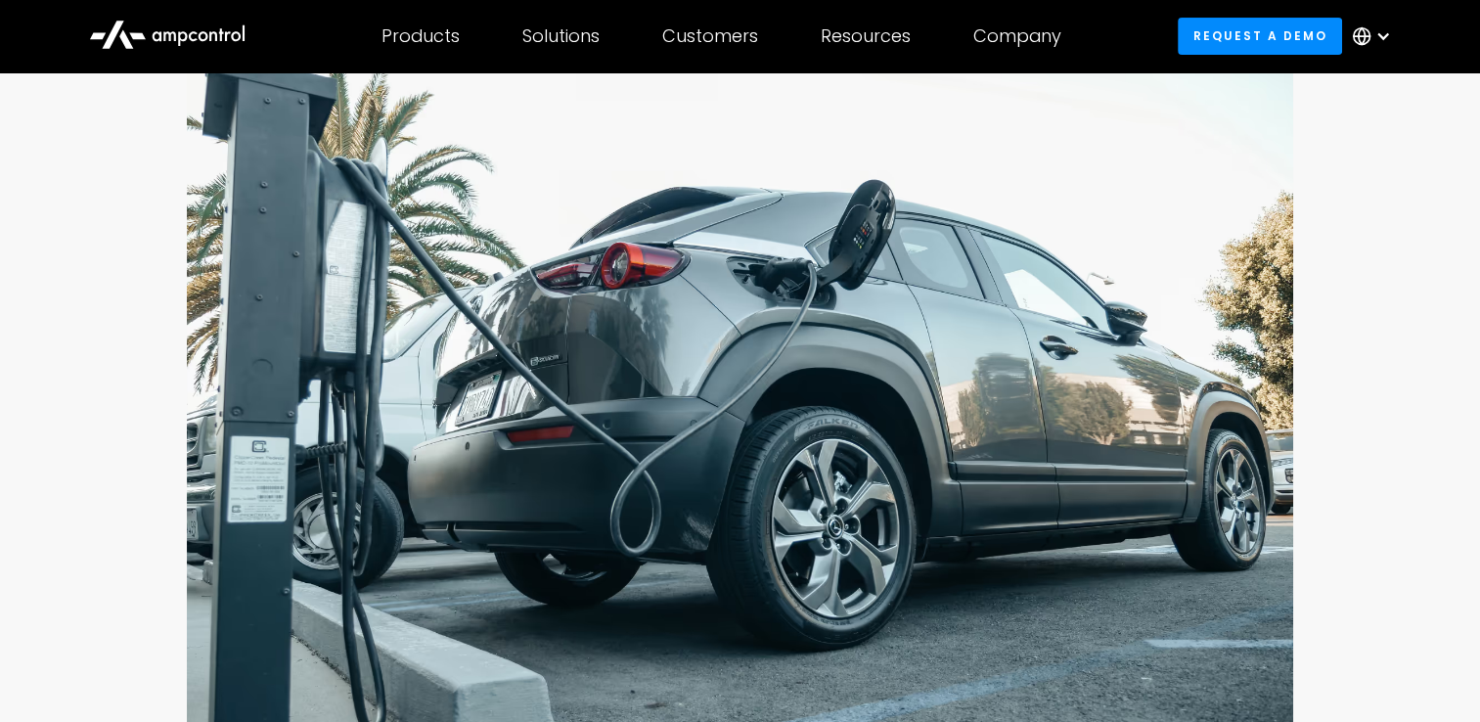
scroll to position [293, 0]
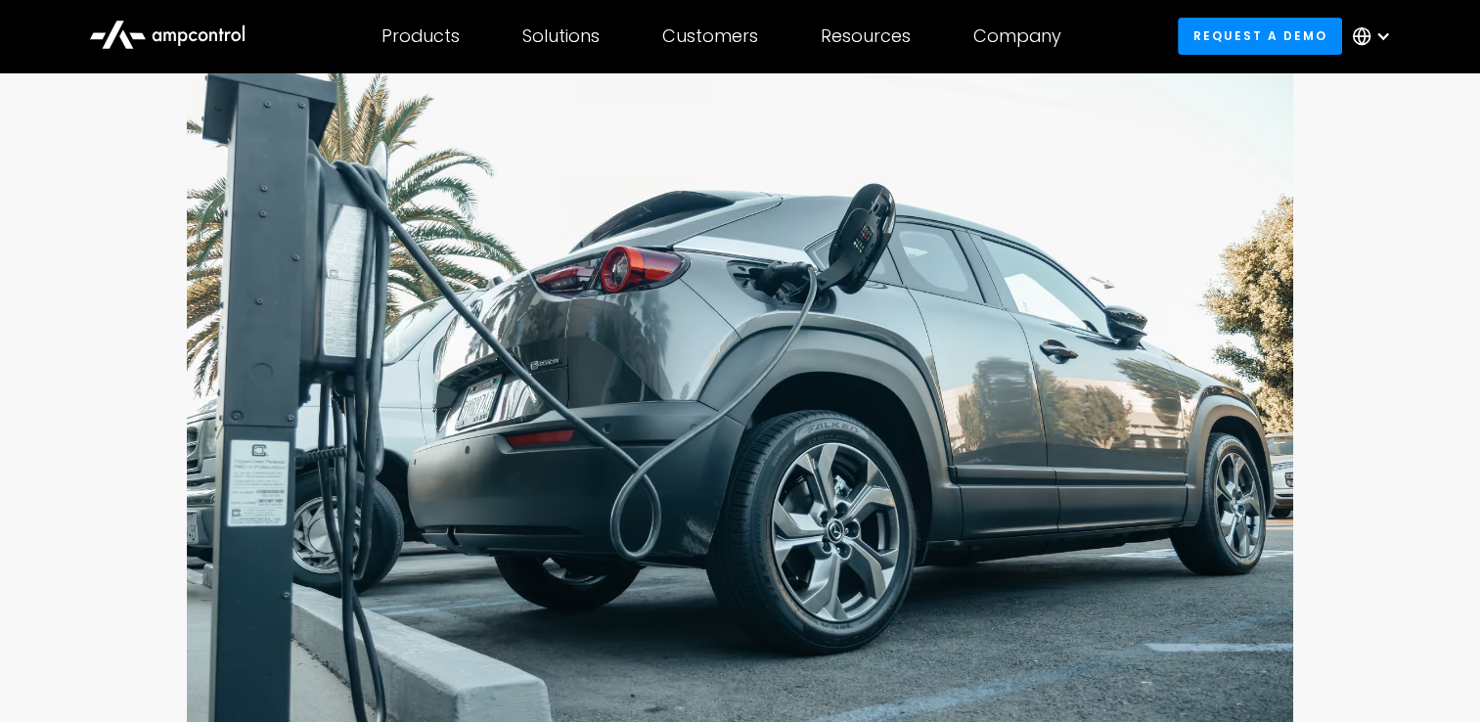
click at [1358, 39] on icon at bounding box center [1362, 36] width 20 height 20
click at [1133, 29] on div "Products Products Energy Management Load management, cost optimization, oversub…" at bounding box center [739, 36] width 1341 height 68
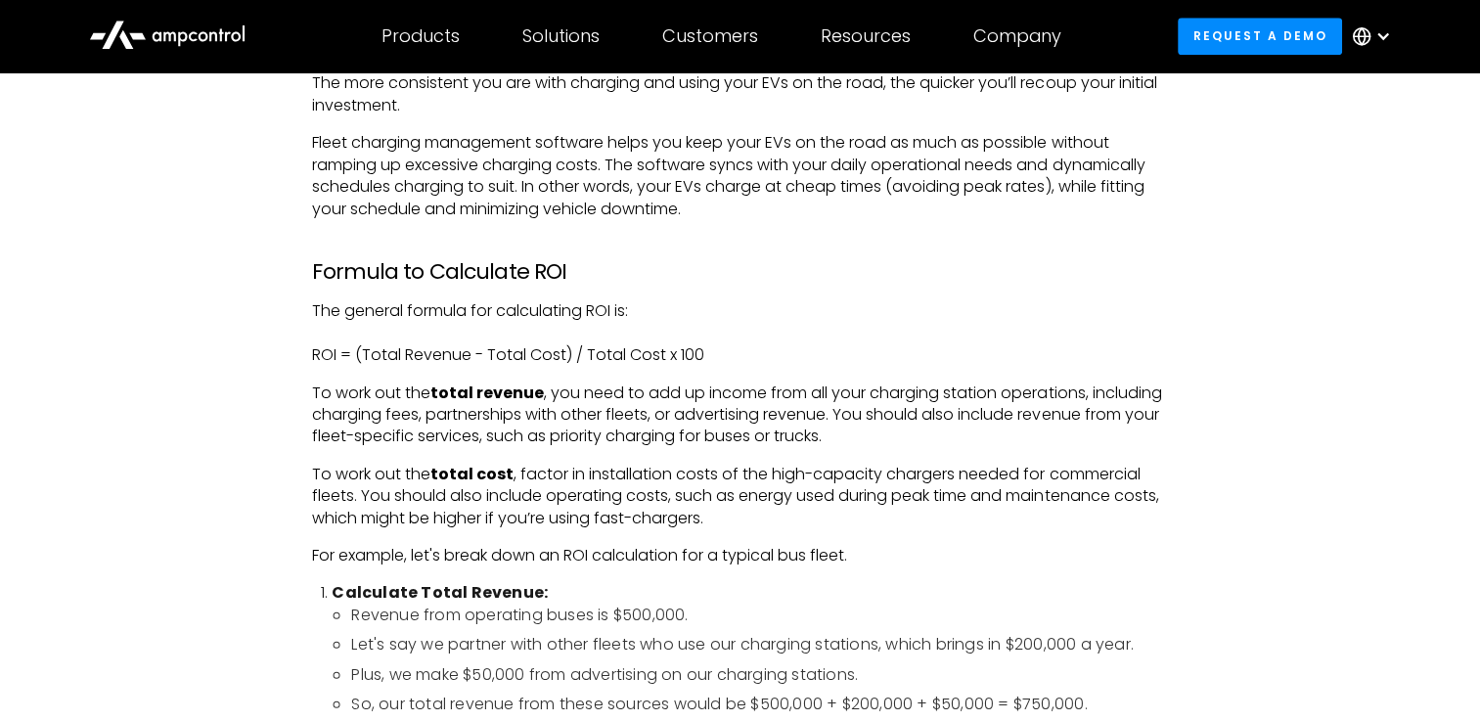
scroll to position [1956, 0]
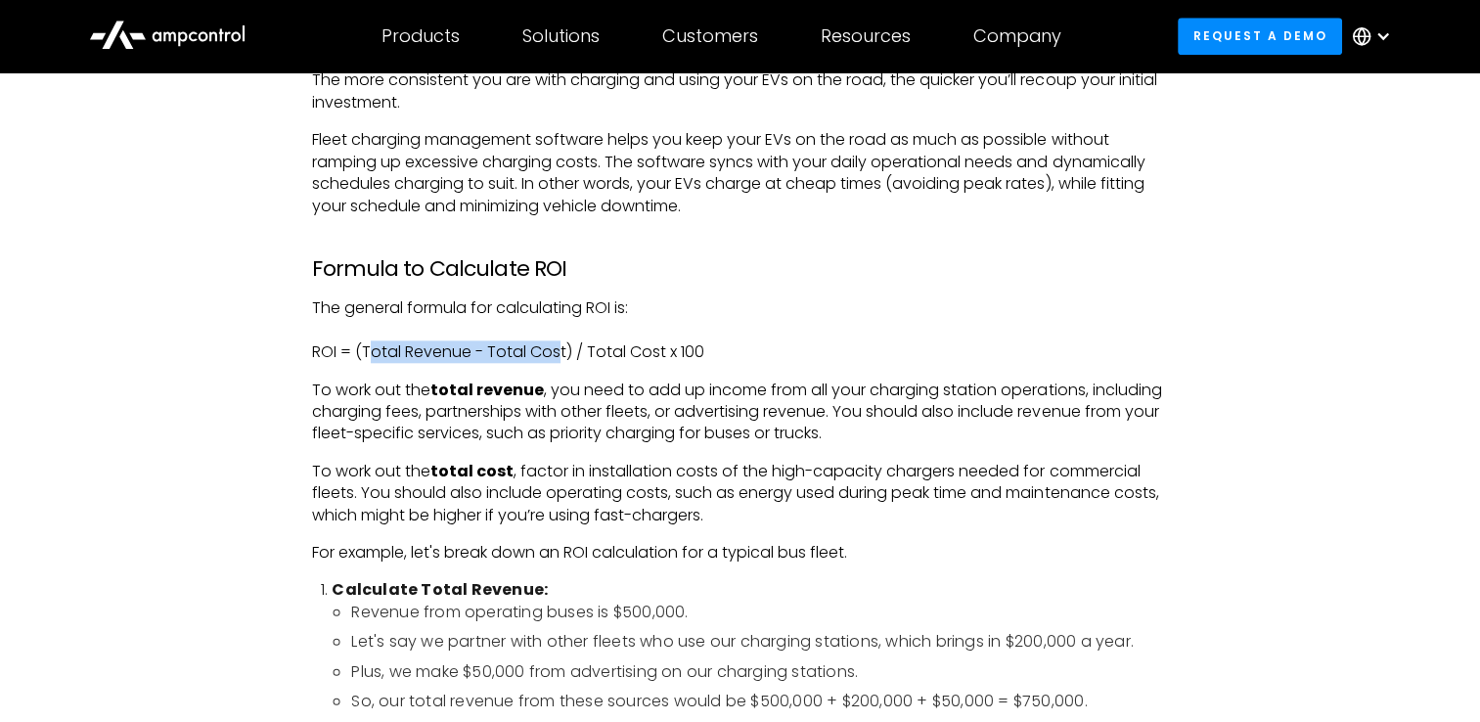
drag, startPoint x: 368, startPoint y: 346, endPoint x: 562, endPoint y: 360, distance: 195.1
click at [562, 360] on p "The general formula for calculating ROI is: ROI = (Total Revenue - Total Cost) …" at bounding box center [739, 330] width 855 height 66
drag, startPoint x: 562, startPoint y: 360, endPoint x: 624, endPoint y: 459, distance: 116.4
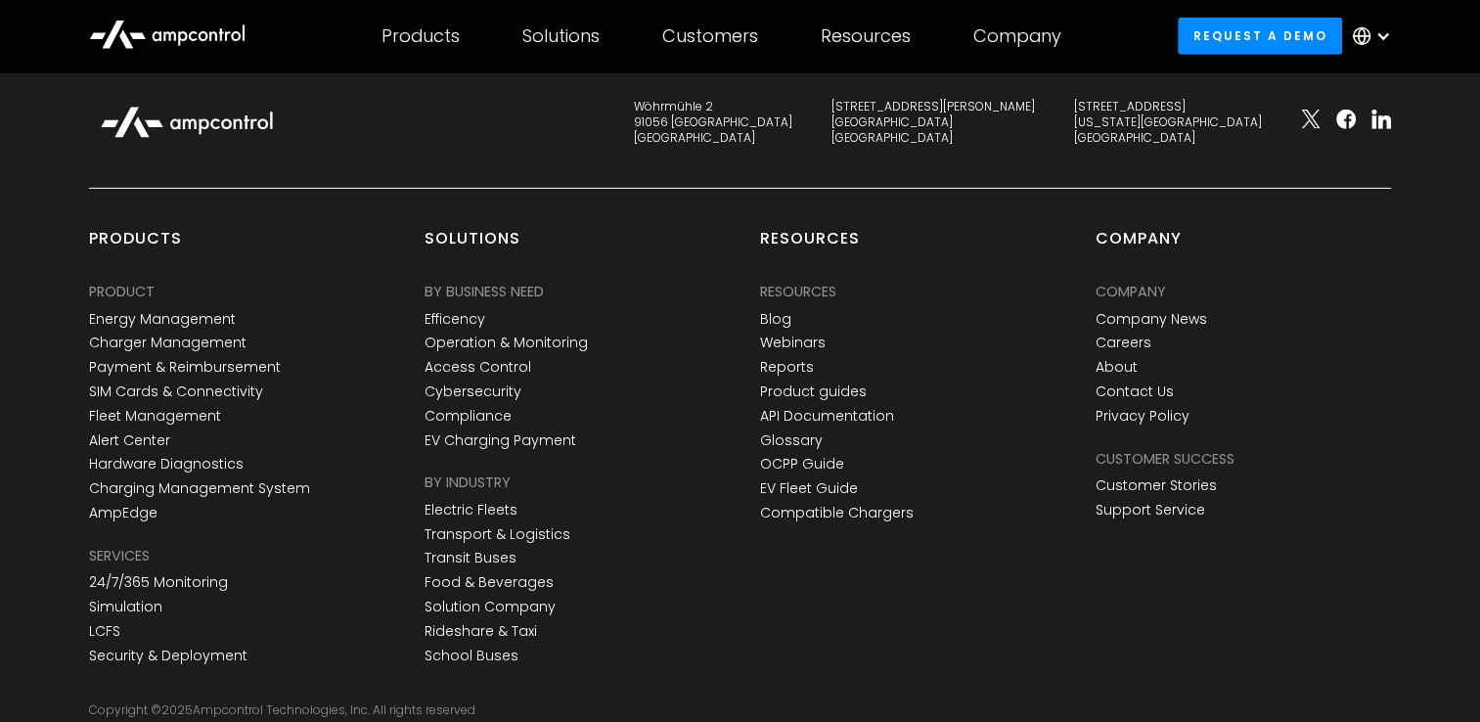
scroll to position [6333, 0]
click at [1106, 360] on link "About" at bounding box center [1115, 368] width 42 height 17
click at [1118, 384] on link "Contact Us" at bounding box center [1133, 392] width 78 height 17
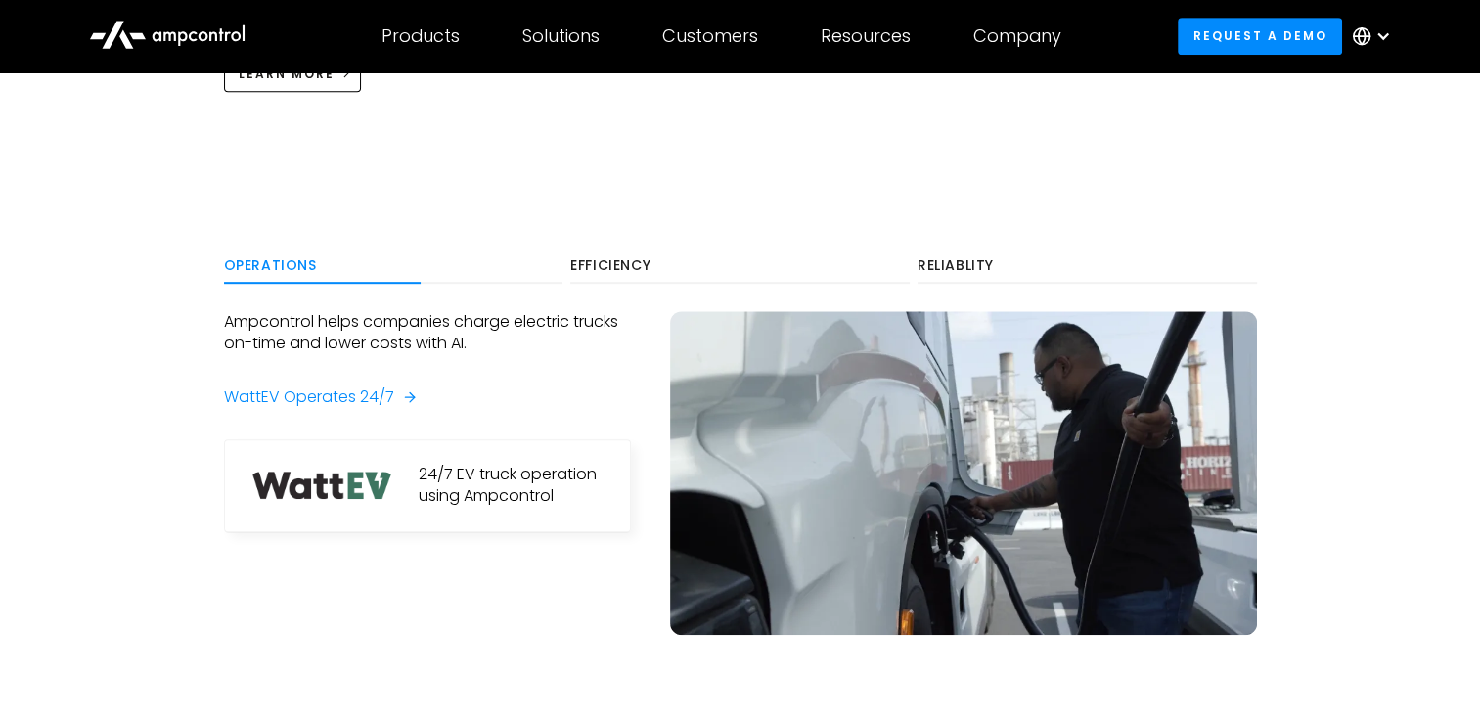
scroll to position [978, 0]
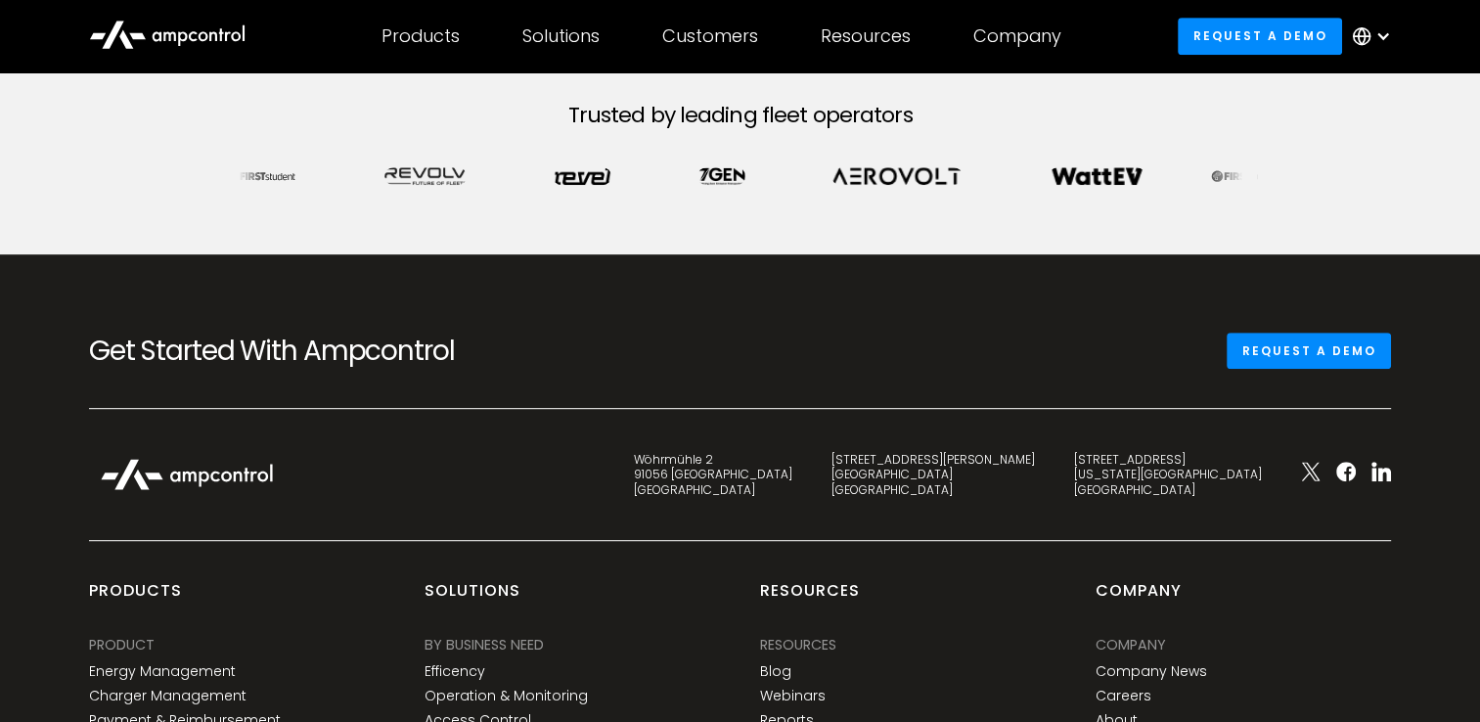
scroll to position [1459, 0]
